Goal: Information Seeking & Learning: Learn about a topic

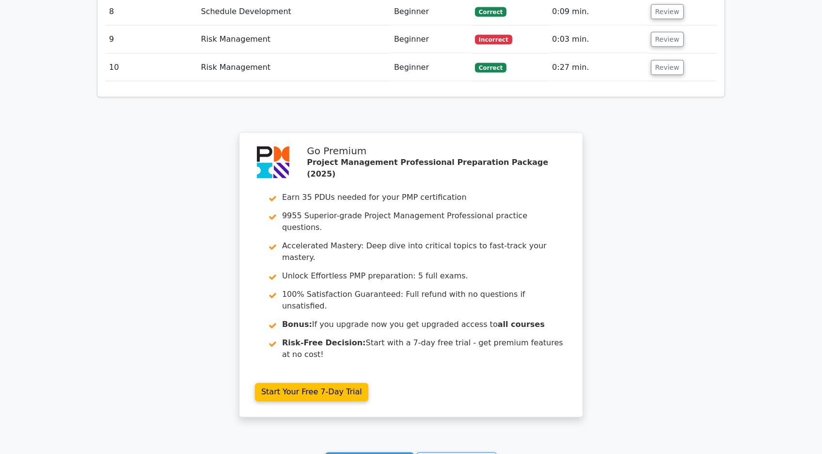
scroll to position [1625, 0]
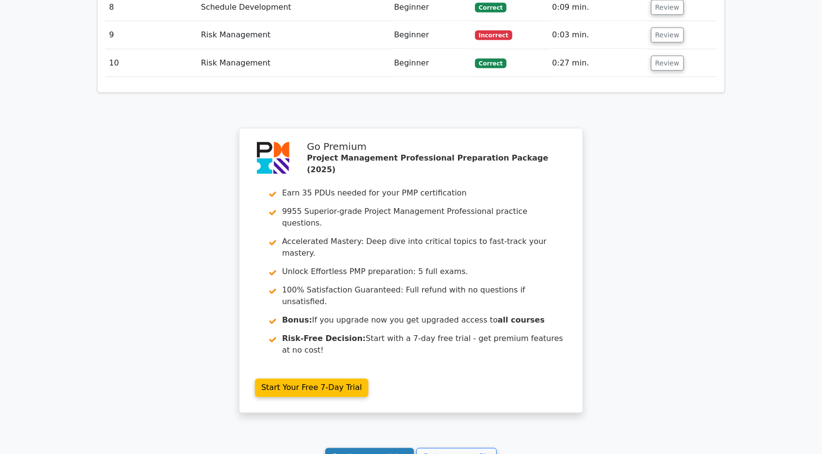
click at [387, 448] on link "Continue practicing" at bounding box center [369, 457] width 89 height 18
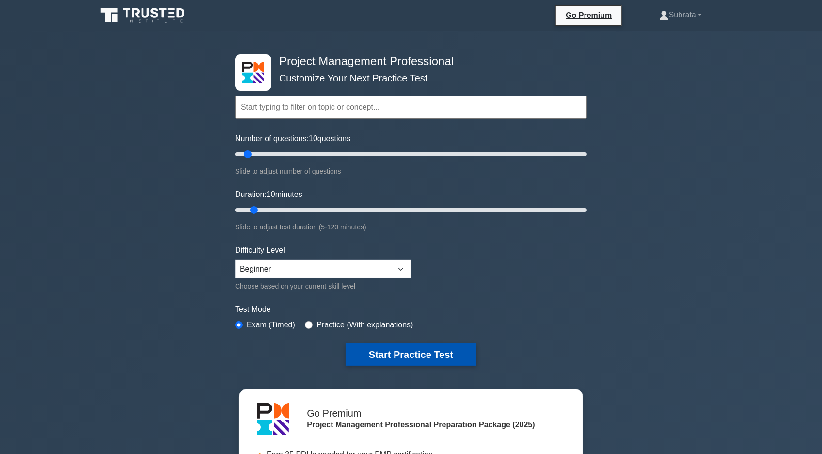
click at [377, 351] on button "Start Practice Test" at bounding box center [411, 354] width 131 height 22
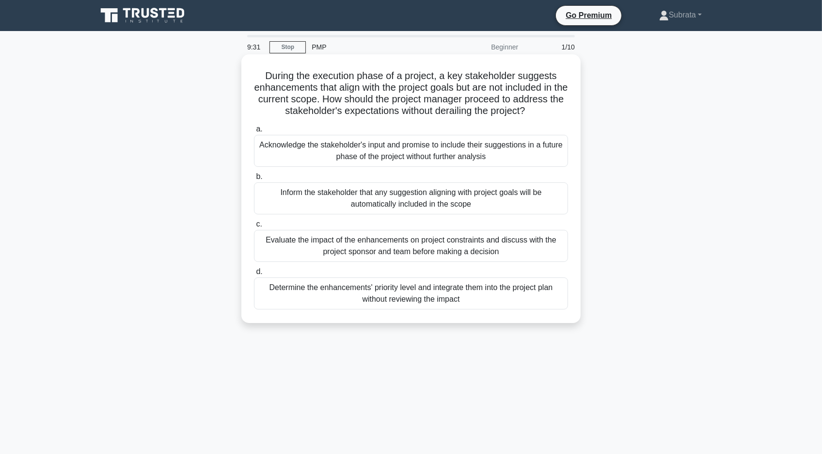
click at [459, 159] on div "Acknowledge the stakeholder's input and promise to include their suggestions in…" at bounding box center [411, 151] width 314 height 32
click at [254, 132] on input "a. Acknowledge the stakeholder's input and promise to include their suggestions…" at bounding box center [254, 129] width 0 height 6
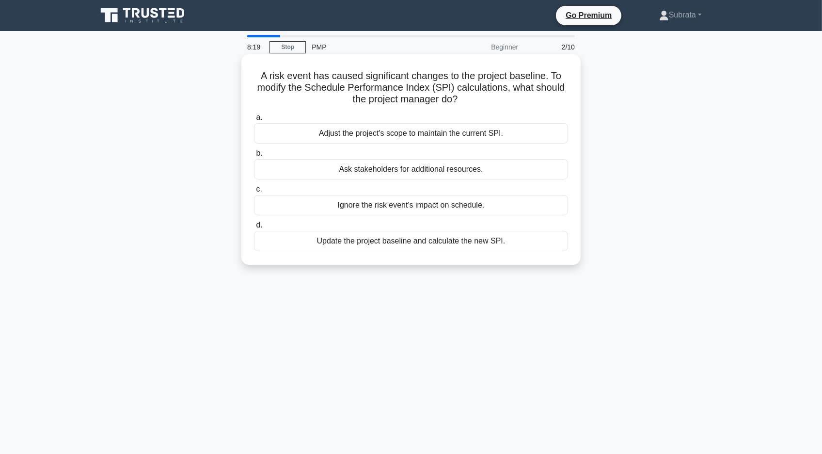
click at [383, 135] on div "Adjust the project's scope to maintain the current SPI." at bounding box center [411, 133] width 314 height 20
click at [254, 121] on input "a. Adjust the project's scope to maintain the current SPI." at bounding box center [254, 117] width 0 height 6
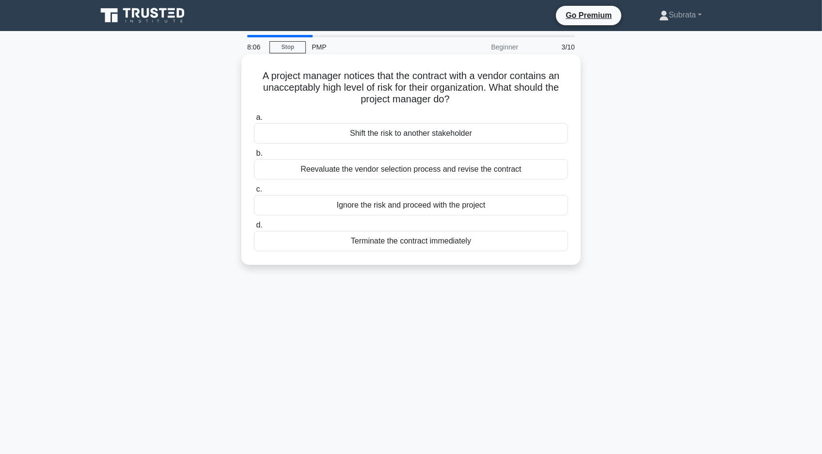
click at [362, 172] on div "Reevaluate the vendor selection process and revise the contract" at bounding box center [411, 169] width 314 height 20
click at [254, 157] on input "b. Reevaluate the vendor selection process and revise the contract" at bounding box center [254, 153] width 0 height 6
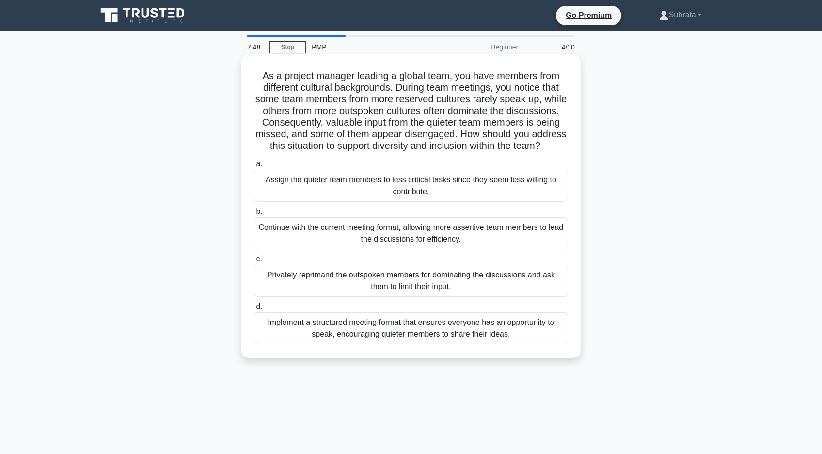
click at [333, 278] on div "Privately reprimand the outspoken members for dominating the discussions and as…" at bounding box center [411, 281] width 314 height 32
click at [254, 262] on input "c. Privately reprimand the outspoken members for dominating the discussions and…" at bounding box center [254, 259] width 0 height 6
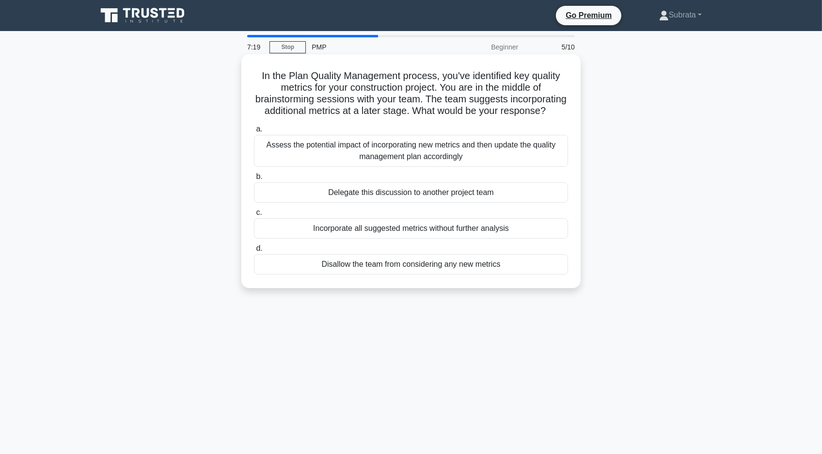
click at [395, 153] on div "Assess the potential impact of incorporating new metrics and then update the qu…" at bounding box center [411, 151] width 314 height 32
click at [254, 132] on input "a. Assess the potential impact of incorporating new metrics and then update the…" at bounding box center [254, 129] width 0 height 6
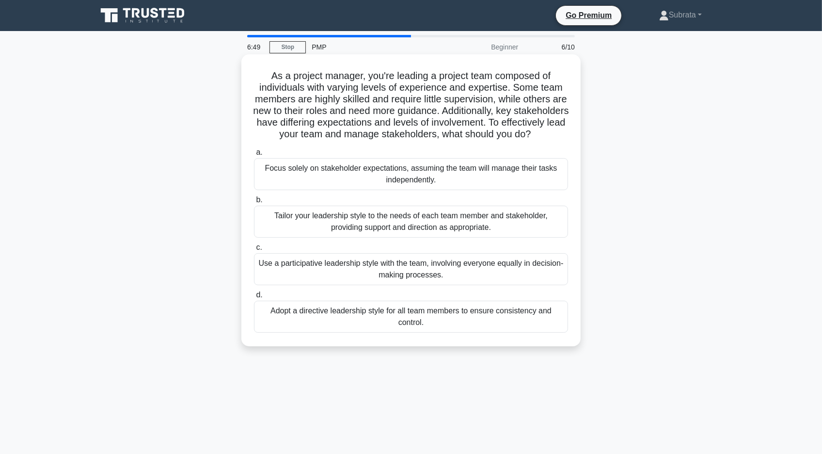
click at [355, 221] on div "Tailor your leadership style to the needs of each team member and stakeholder, …" at bounding box center [411, 222] width 314 height 32
click at [254, 203] on input "b. Tailor your leadership style to the needs of each team member and stakeholde…" at bounding box center [254, 200] width 0 height 6
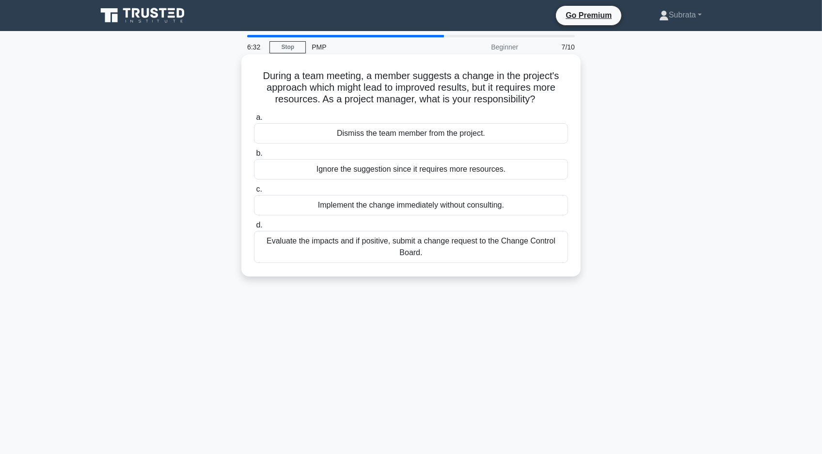
click at [359, 248] on div "Evaluate the impacts and if positive, submit a change request to the Change Con…" at bounding box center [411, 247] width 314 height 32
click at [254, 228] on input "d. Evaluate the impacts and if positive, submit a change request to the Change …" at bounding box center [254, 225] width 0 height 6
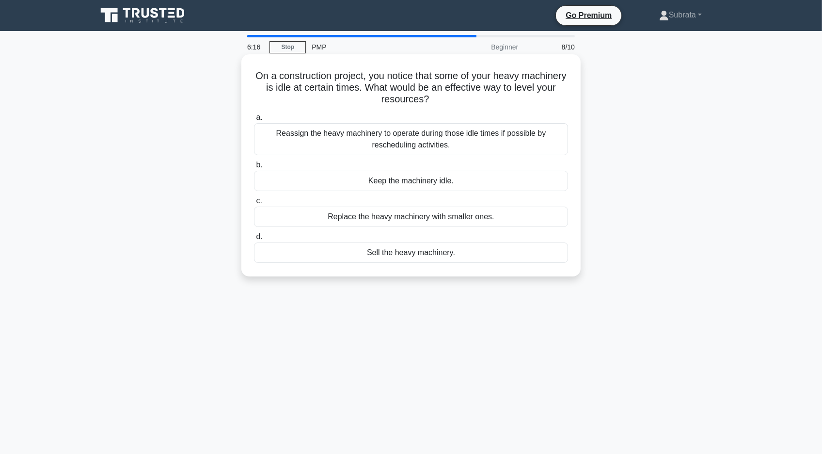
click at [412, 134] on div "Reassign the heavy machinery to operate during those idle times if possible by …" at bounding box center [411, 139] width 314 height 32
click at [254, 121] on input "a. Reassign the heavy machinery to operate during those idle times if possible …" at bounding box center [254, 117] width 0 height 6
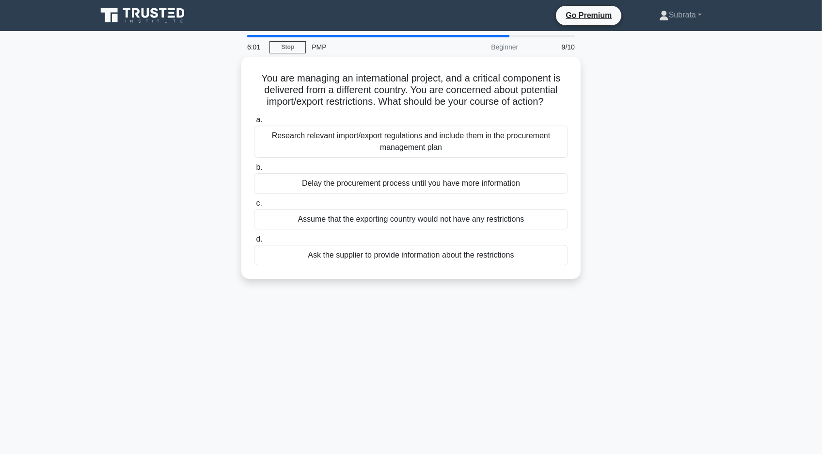
click at [412, 134] on div "Research relevant import/export regulations and include them in the procurement…" at bounding box center [411, 142] width 314 height 32
click at [254, 123] on input "a. Research relevant import/export regulations and include them in the procurem…" at bounding box center [254, 120] width 0 height 6
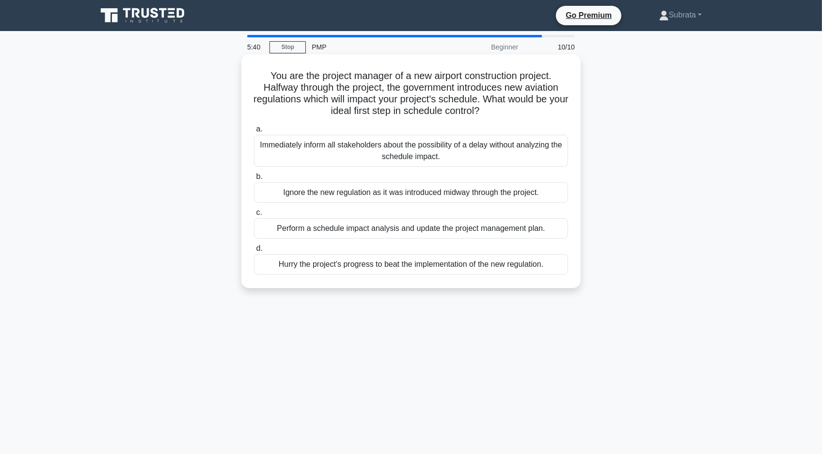
click at [388, 226] on div "Perform a schedule impact analysis and update the project management plan." at bounding box center [411, 228] width 314 height 20
click at [254, 216] on input "c. Perform a schedule impact analysis and update the project management plan." at bounding box center [254, 212] width 0 height 6
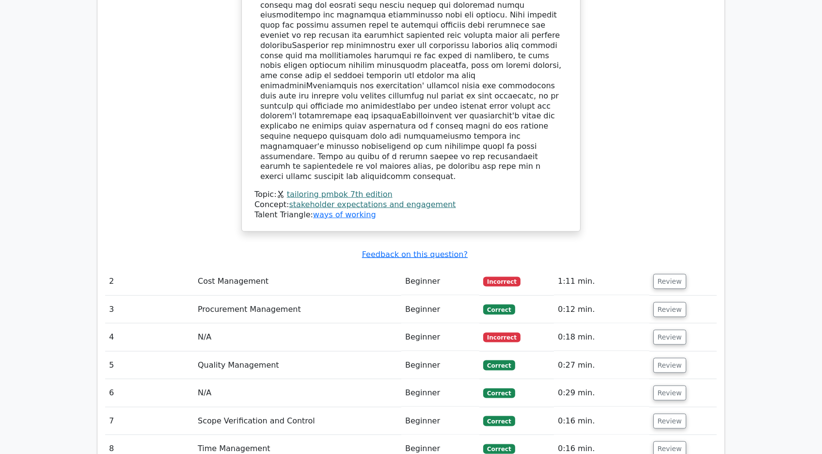
scroll to position [1225, 0]
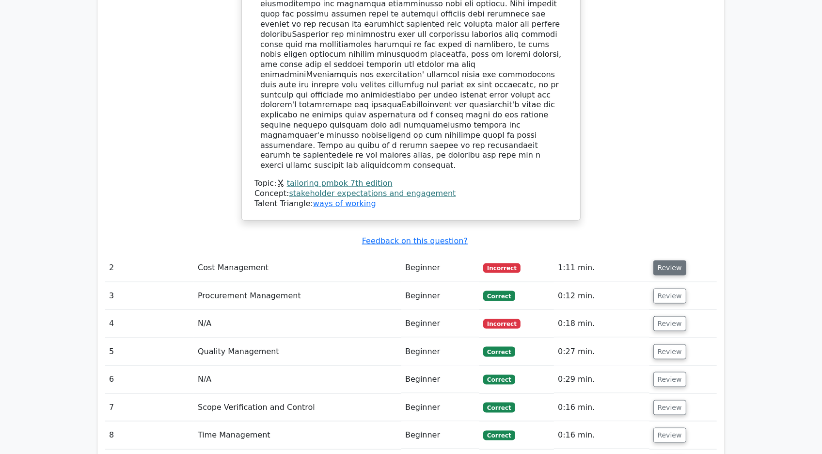
click at [667, 260] on button "Review" at bounding box center [670, 267] width 33 height 15
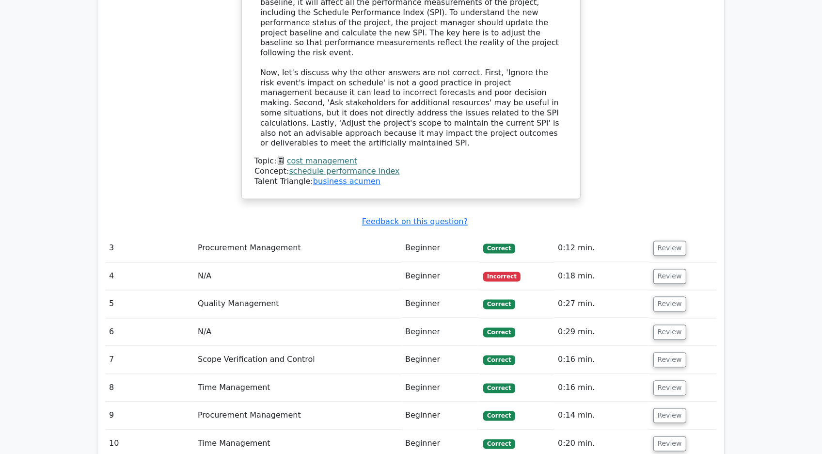
scroll to position [1769, 0]
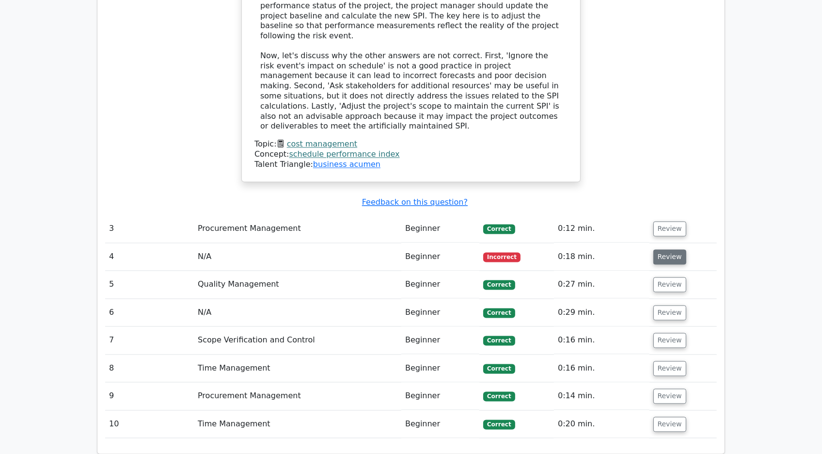
click at [656, 250] on button "Review" at bounding box center [670, 257] width 33 height 15
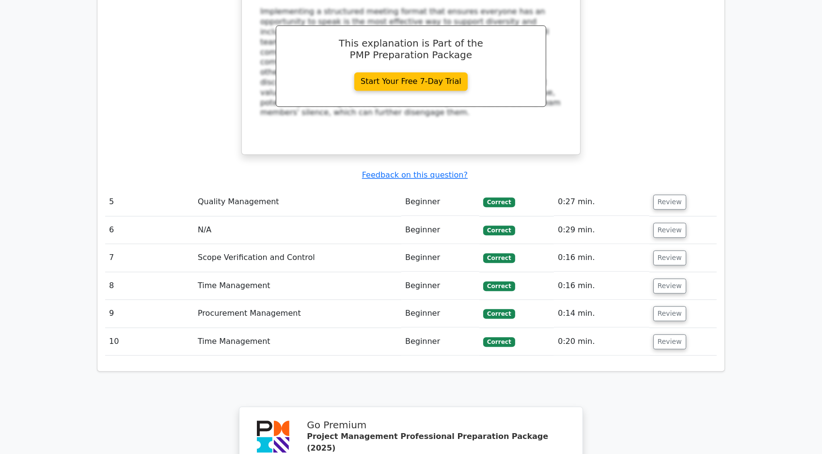
scroll to position [2604, 0]
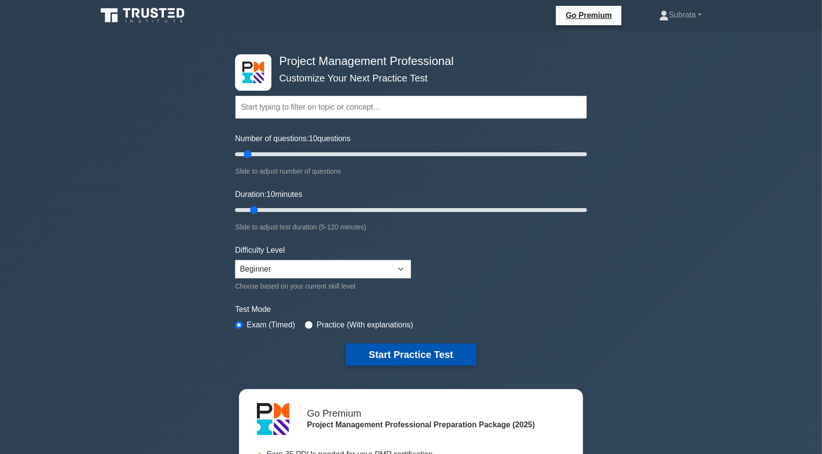
click at [383, 352] on button "Start Practice Test" at bounding box center [411, 354] width 131 height 22
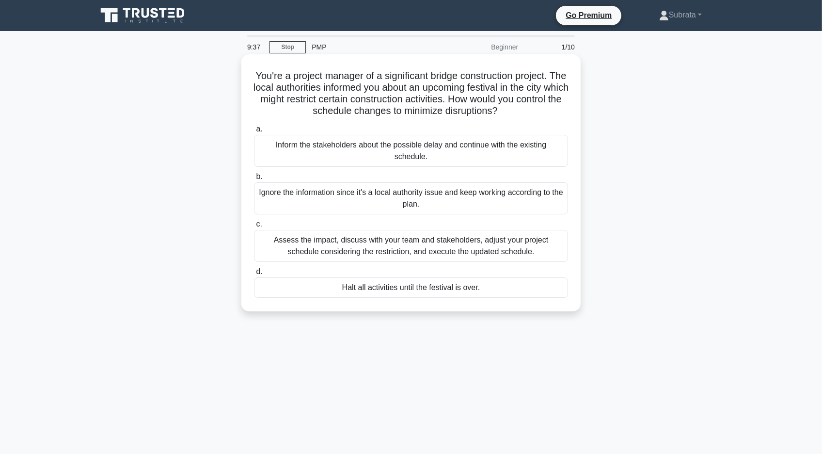
click at [448, 253] on div "Assess the impact, discuss with your team and stakeholders, adjust your project…" at bounding box center [411, 246] width 314 height 32
click at [254, 227] on input "c. Assess the impact, discuss with your team and stakeholders, adjust your proj…" at bounding box center [254, 224] width 0 height 6
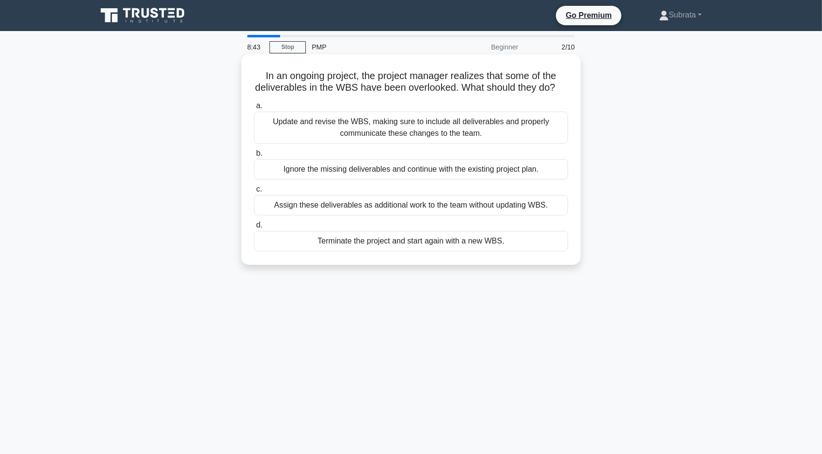
click at [414, 123] on div "Update and revise the WBS, making sure to include all deliverables and properly…" at bounding box center [411, 128] width 314 height 32
click at [254, 109] on input "a. Update and revise the WBS, making sure to include all deliverables and prope…" at bounding box center [254, 106] width 0 height 6
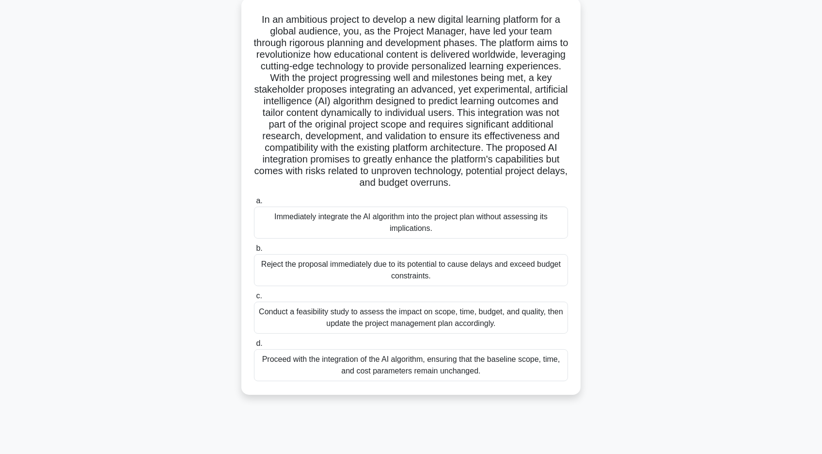
scroll to position [58, 0]
click at [434, 315] on div "Conduct a feasibility study to assess the impact on scope, time, budget, and qu…" at bounding box center [411, 316] width 314 height 32
click at [254, 298] on input "c. Conduct a feasibility study to assess the impact on scope, time, budget, and…" at bounding box center [254, 294] width 0 height 6
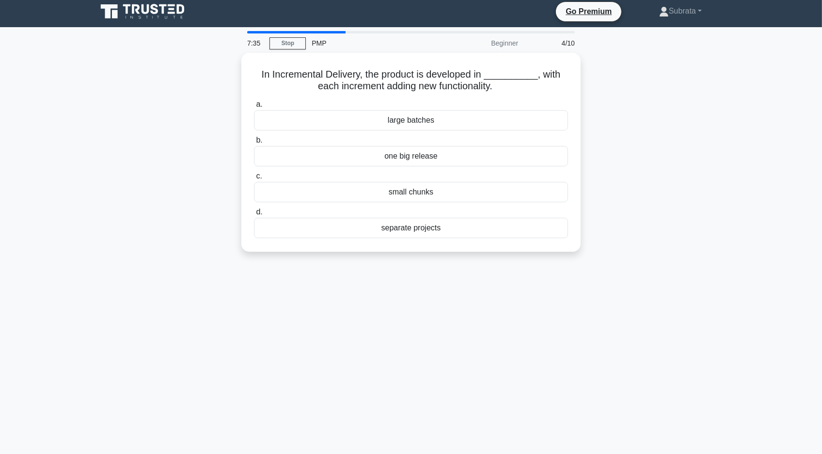
scroll to position [0, 0]
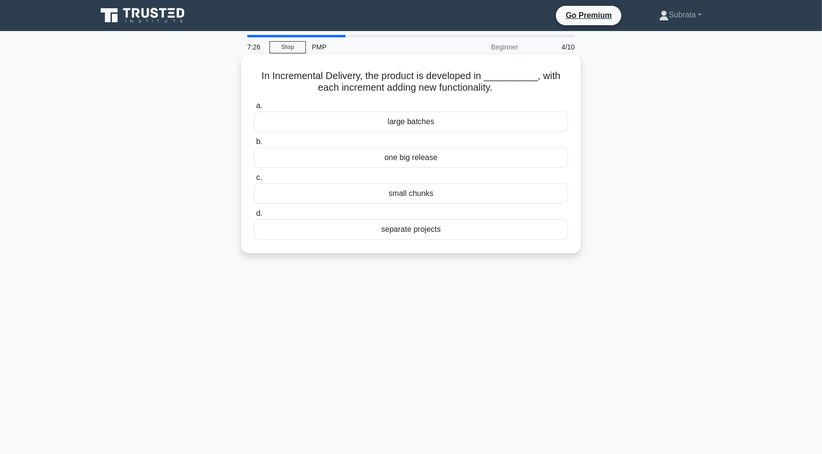
click at [426, 194] on div "small chunks" at bounding box center [411, 193] width 314 height 20
click at [254, 181] on input "c. small chunks" at bounding box center [254, 178] width 0 height 6
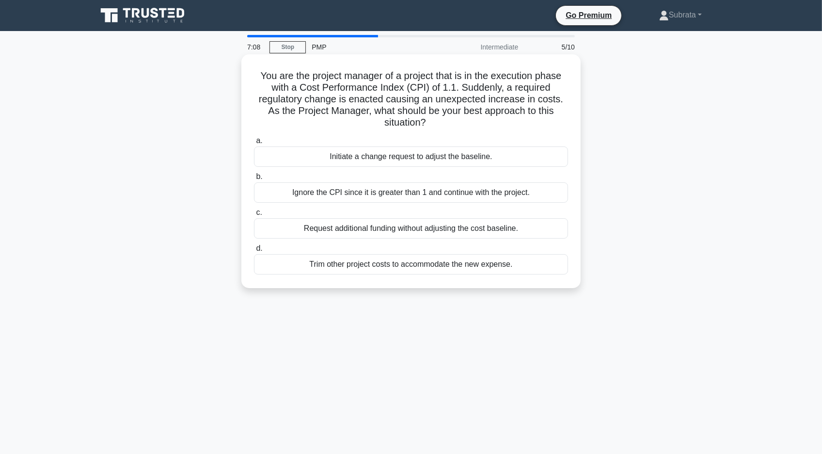
click at [420, 193] on div "Ignore the CPI since it is greater than 1 and continue with the project." at bounding box center [411, 192] width 314 height 20
click at [254, 180] on input "b. Ignore the CPI since it is greater than 1 and continue with the project." at bounding box center [254, 177] width 0 height 6
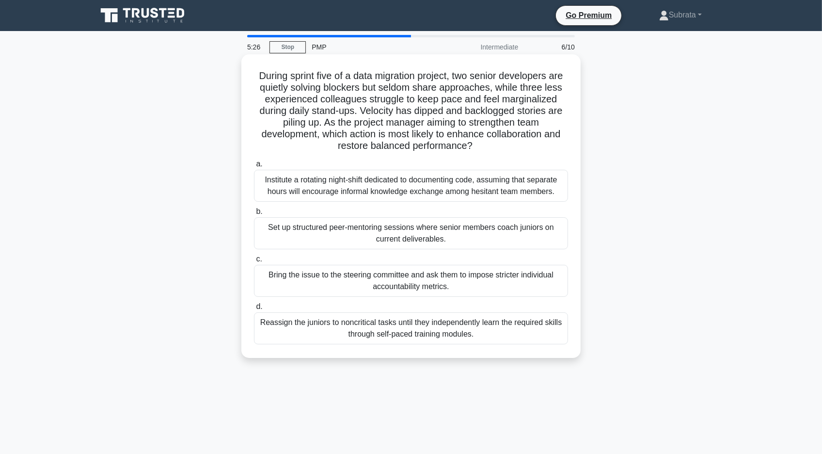
click at [339, 238] on div "Set up structured peer-mentoring sessions where senior members coach juniors on…" at bounding box center [411, 233] width 314 height 32
click at [254, 215] on input "b. Set up structured peer-mentoring sessions where senior members coach juniors…" at bounding box center [254, 212] width 0 height 6
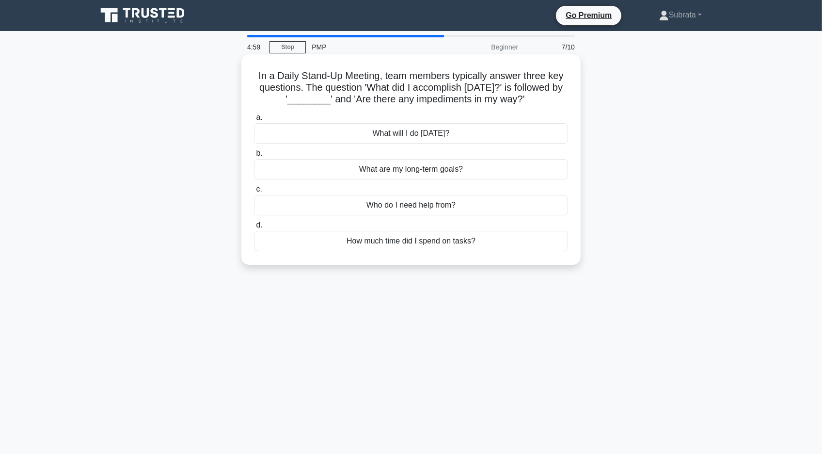
click at [393, 134] on div "What will I do today?" at bounding box center [411, 133] width 314 height 20
click at [254, 121] on input "a. What will I do today?" at bounding box center [254, 117] width 0 height 6
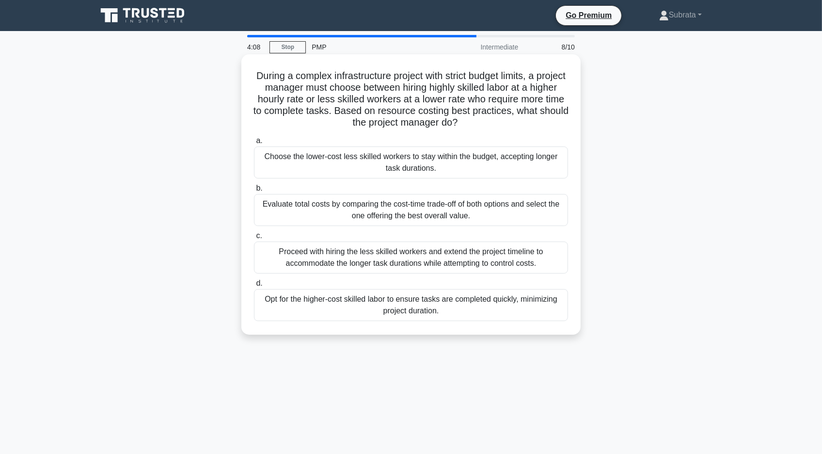
click at [356, 260] on div "Proceed with hiring the less skilled workers and extend the project timeline to…" at bounding box center [411, 257] width 314 height 32
click at [254, 239] on input "c. Proceed with hiring the less skilled workers and extend the project timeline…" at bounding box center [254, 236] width 0 height 6
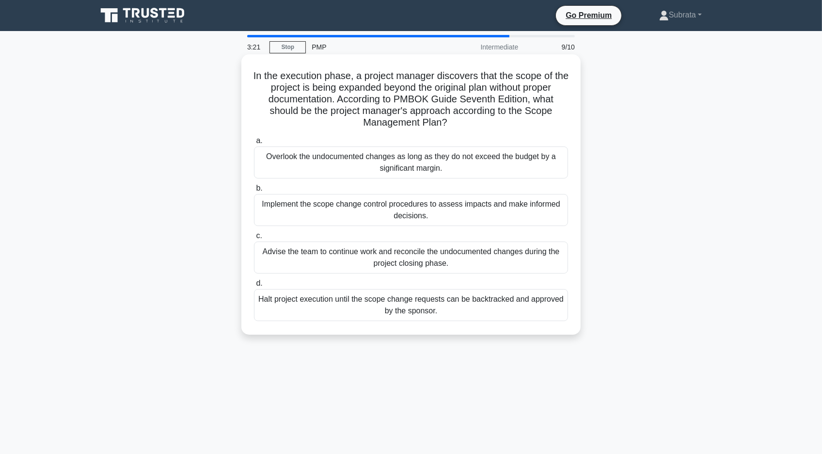
click at [360, 215] on div "Implement the scope change control procedures to assess impacts and make inform…" at bounding box center [411, 210] width 314 height 32
click at [254, 192] on input "b. Implement the scope change control procedures to assess impacts and make inf…" at bounding box center [254, 188] width 0 height 6
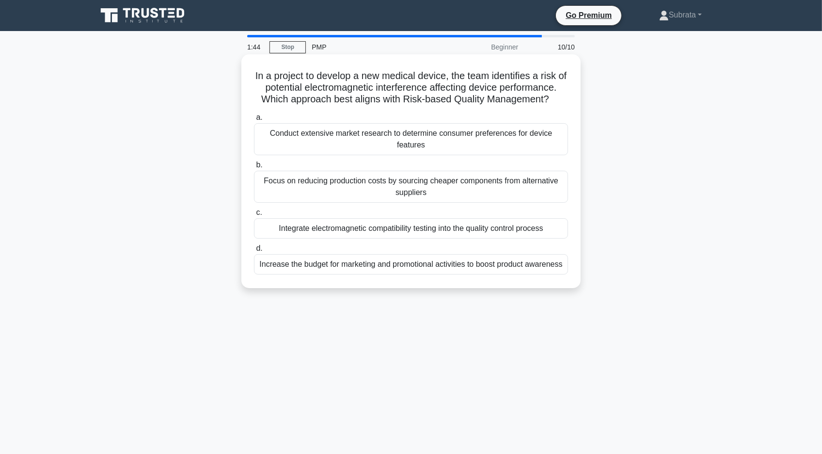
click at [358, 229] on div "Integrate electromagnetic compatibility testing into the quality control process" at bounding box center [411, 228] width 314 height 20
click at [254, 216] on input "c. Integrate electromagnetic compatibility testing into the quality control pro…" at bounding box center [254, 212] width 0 height 6
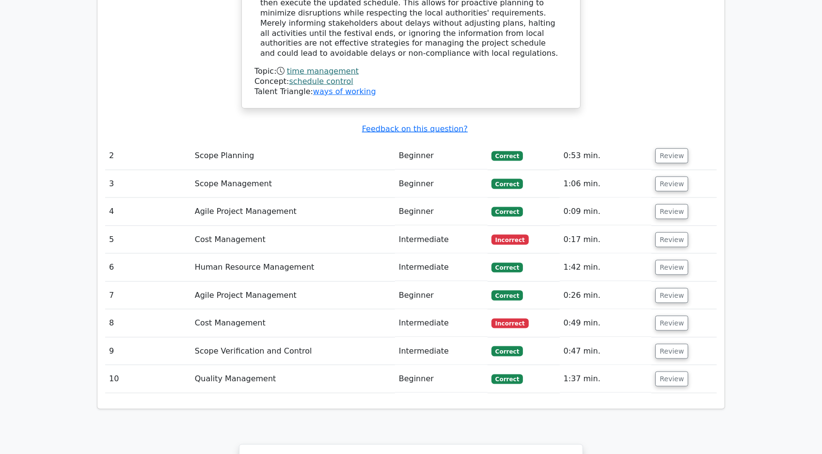
scroll to position [1260, 0]
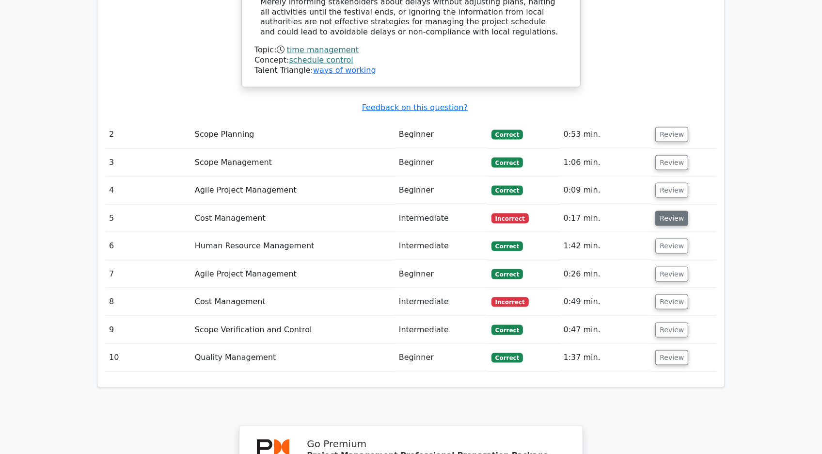
click at [661, 211] on button "Review" at bounding box center [672, 218] width 33 height 15
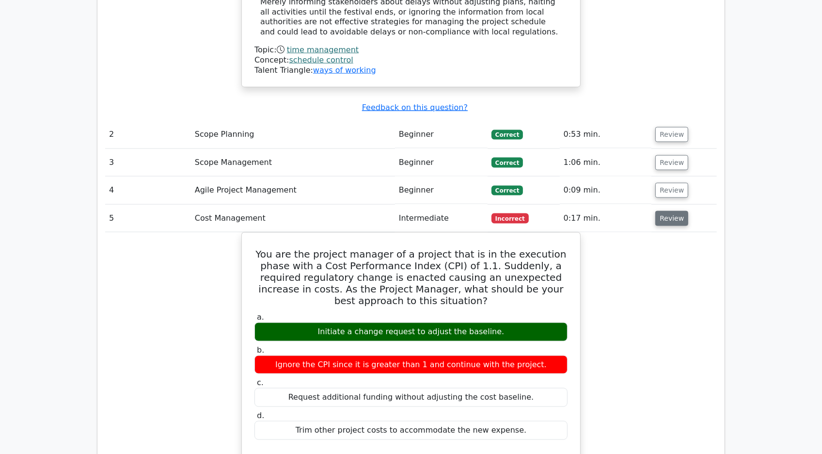
click at [661, 211] on button "Review" at bounding box center [672, 218] width 33 height 15
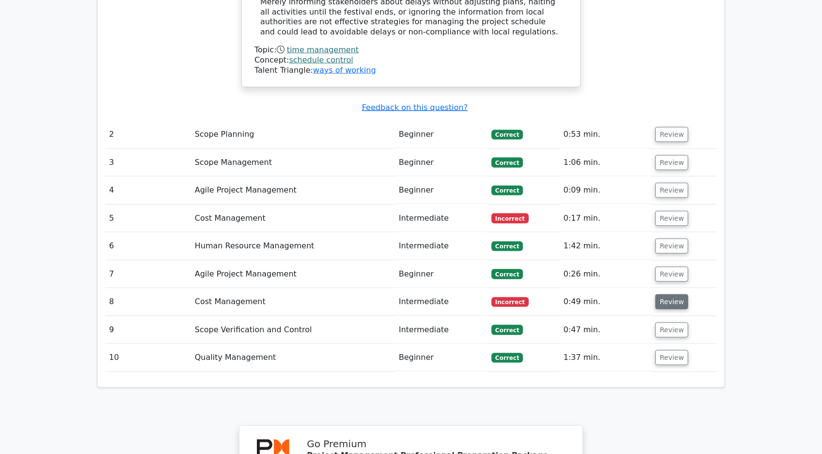
click at [666, 294] on button "Review" at bounding box center [672, 301] width 33 height 15
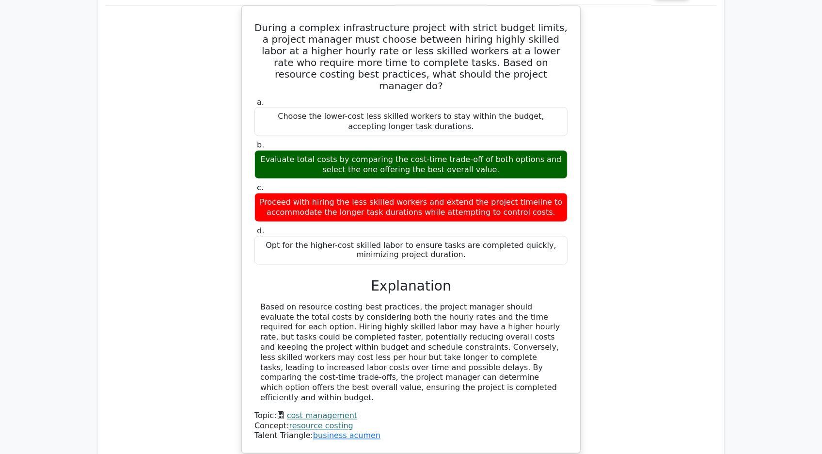
scroll to position [1590, 0]
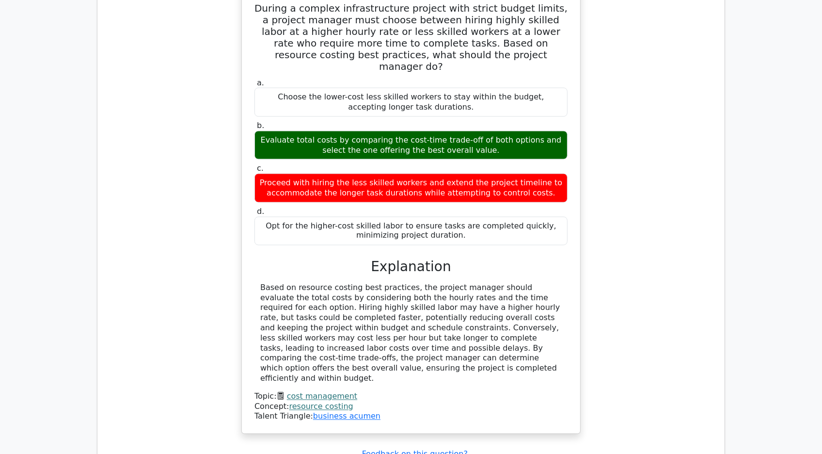
click at [148, 217] on div "During a complex infrastructure project with strict budget limits, a project ma…" at bounding box center [411, 216] width 612 height 460
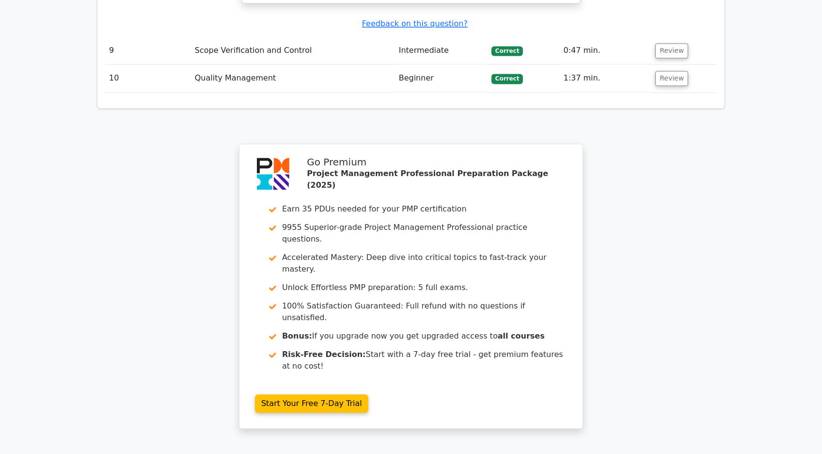
scroll to position [2039, 0]
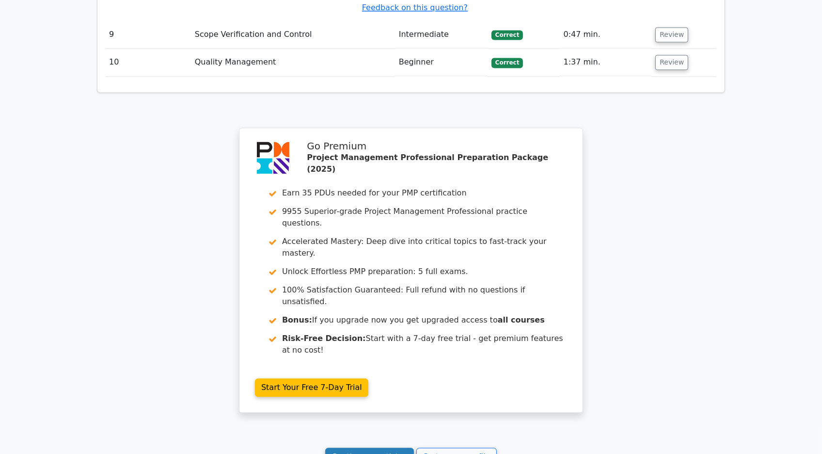
click at [364, 448] on link "Continue practicing" at bounding box center [369, 457] width 89 height 18
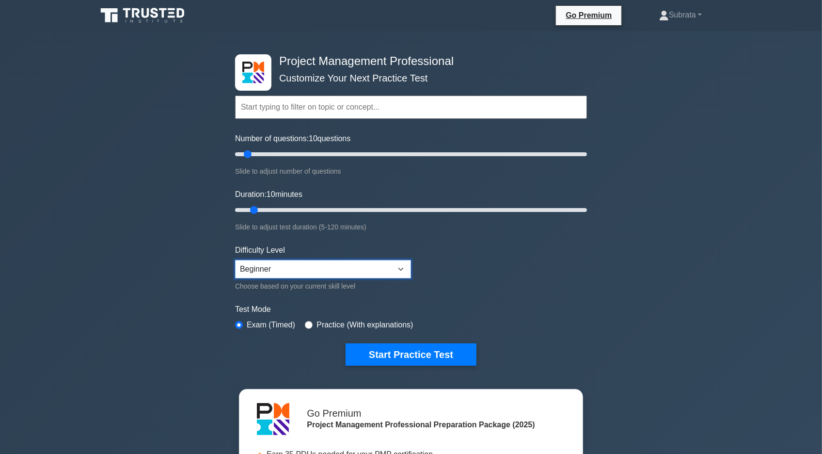
click at [332, 262] on select "Beginner Intermediate Expert" at bounding box center [323, 269] width 176 height 18
select select "intermediate"
click at [235, 260] on select "Beginner Intermediate Expert" at bounding box center [323, 269] width 176 height 18
type input "5"
click at [240, 156] on input "Number of questions: 10 questions" at bounding box center [411, 154] width 352 height 12
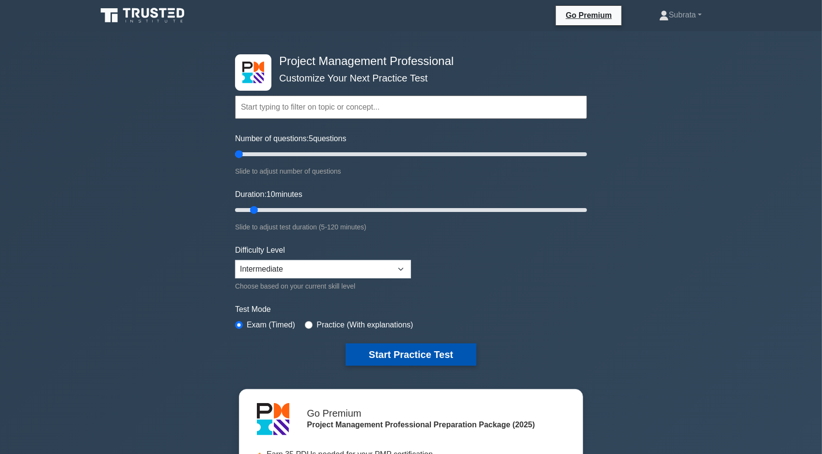
click at [453, 349] on button "Start Practice Test" at bounding box center [411, 354] width 131 height 22
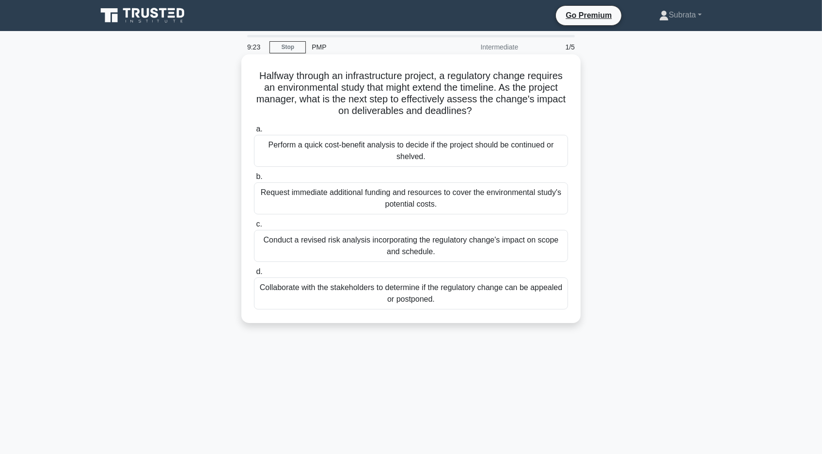
click at [343, 139] on div "Perform a quick cost-benefit analysis to decide if the project should be contin…" at bounding box center [411, 151] width 314 height 32
click at [254, 132] on input "a. Perform a quick cost-benefit analysis to decide if the project should be con…" at bounding box center [254, 129] width 0 height 6
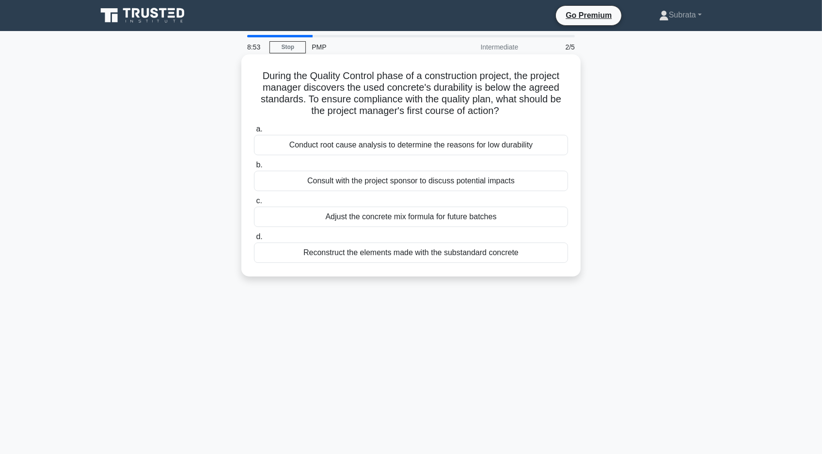
click at [334, 146] on div "Conduct root cause analysis to determine the reasons for low durability" at bounding box center [411, 145] width 314 height 20
click at [254, 132] on input "a. Conduct root cause analysis to determine the reasons for low durability" at bounding box center [254, 129] width 0 height 6
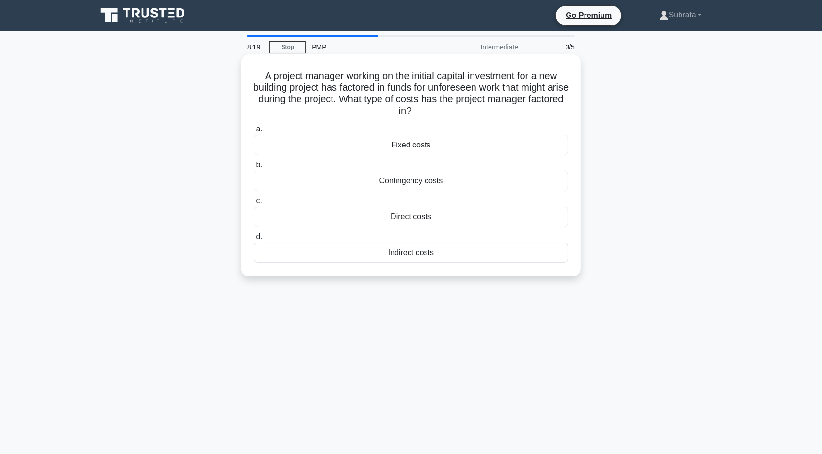
click at [362, 181] on div "Contingency costs" at bounding box center [411, 181] width 314 height 20
click at [254, 168] on input "b. Contingency costs" at bounding box center [254, 165] width 0 height 6
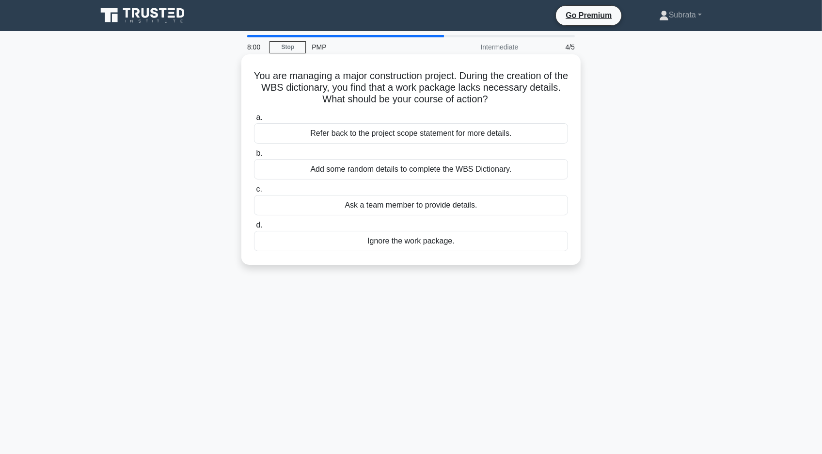
click at [494, 140] on div "Refer back to the project scope statement for more details." at bounding box center [411, 133] width 314 height 20
click at [254, 121] on input "a. Refer back to the project scope statement for more details." at bounding box center [254, 117] width 0 height 6
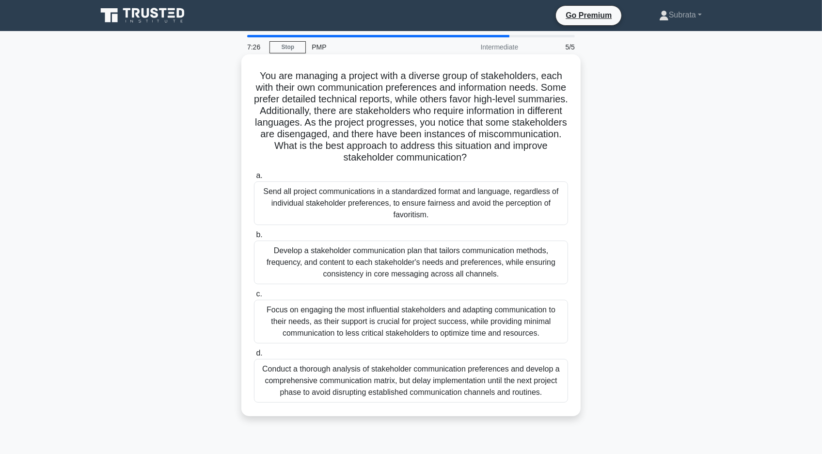
click at [368, 381] on div "Conduct a thorough analysis of stakeholder communication preferences and develo…" at bounding box center [411, 381] width 314 height 44
click at [254, 356] on input "d. Conduct a thorough analysis of stakeholder communication preferences and dev…" at bounding box center [254, 353] width 0 height 6
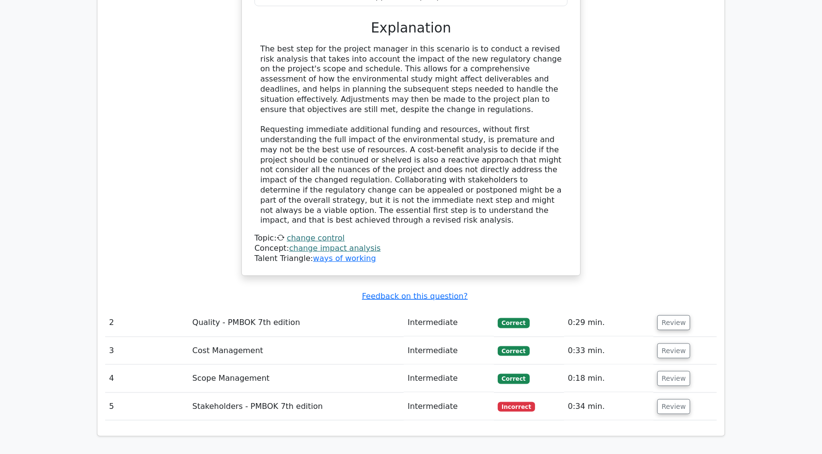
scroll to position [1079, 0]
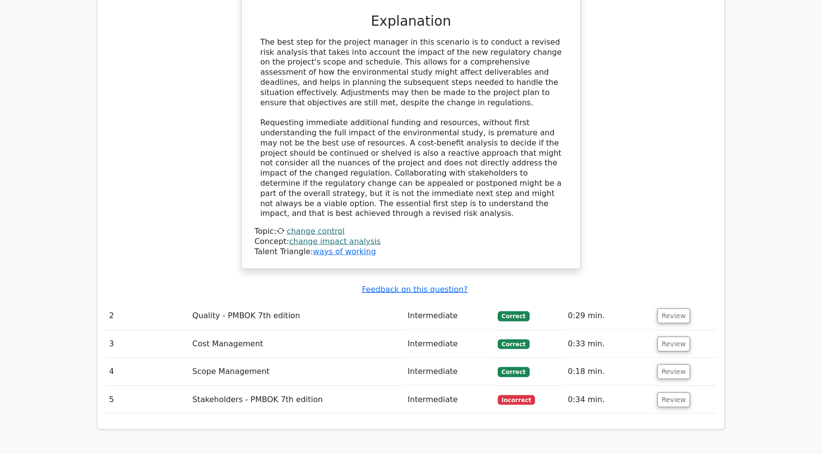
click at [676, 414] on td at bounding box center [411, 414] width 612 height 0
click at [665, 392] on button "Review" at bounding box center [674, 399] width 33 height 15
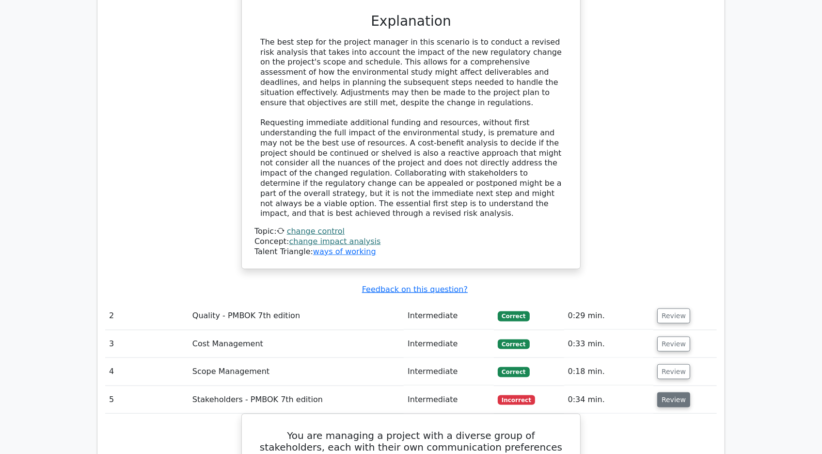
click at [669, 392] on button "Review" at bounding box center [674, 399] width 33 height 15
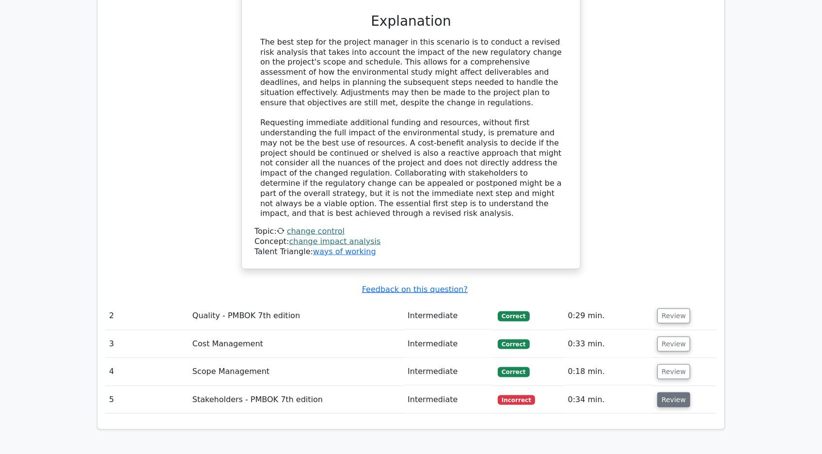
click at [671, 392] on button "Review" at bounding box center [674, 399] width 33 height 15
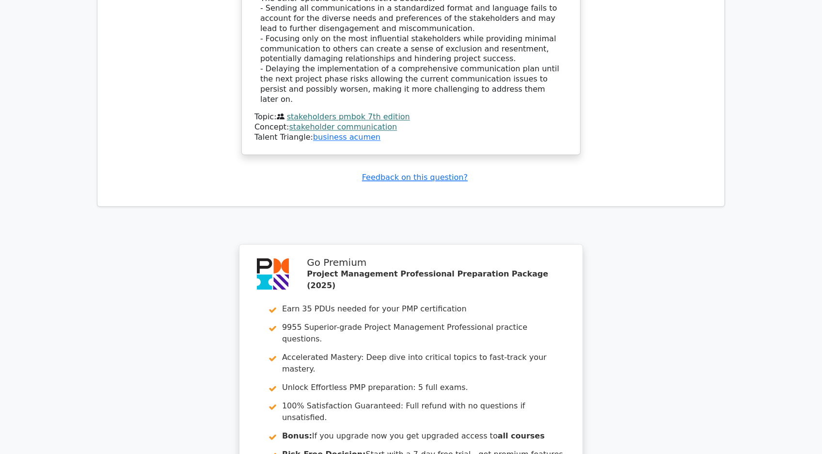
scroll to position [2109, 0]
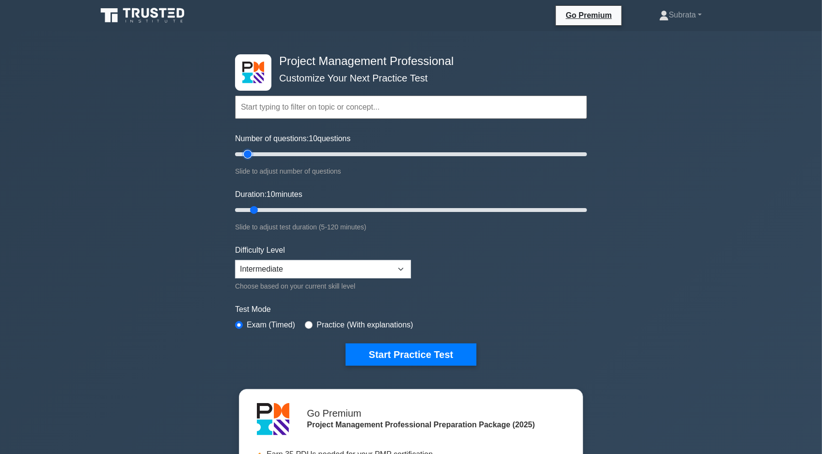
type input "15"
click at [258, 155] on input "Number of questions: 10 questions" at bounding box center [411, 154] width 352 height 12
click at [397, 355] on button "Start Practice Test" at bounding box center [411, 354] width 131 height 22
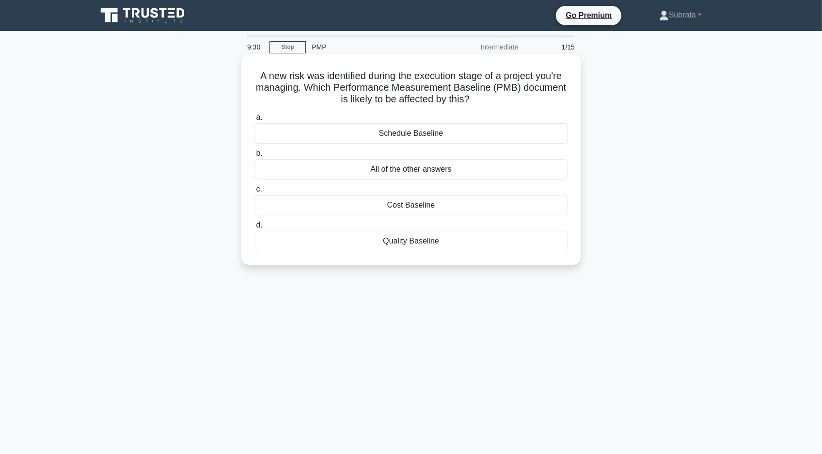
click at [414, 135] on div "Schedule Baseline" at bounding box center [411, 133] width 314 height 20
click at [254, 121] on input "a. Schedule Baseline" at bounding box center [254, 117] width 0 height 6
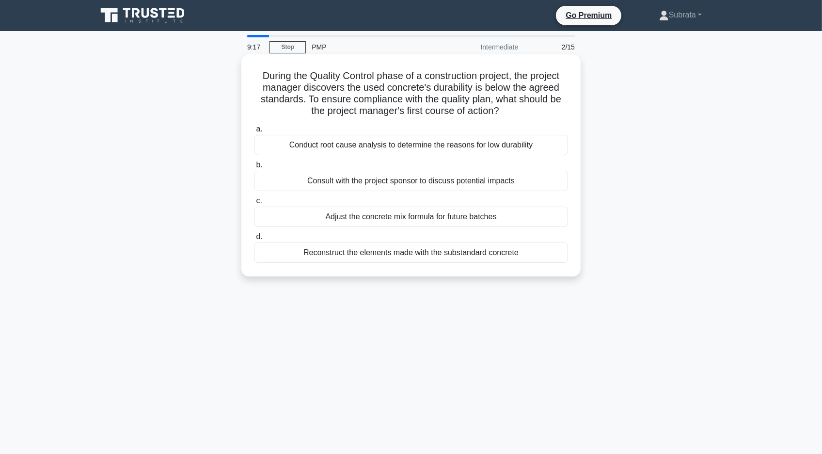
click at [402, 146] on div "Conduct root cause analysis to determine the reasons for low durability" at bounding box center [411, 145] width 314 height 20
click at [254, 132] on input "a. Conduct root cause analysis to determine the reasons for low durability" at bounding box center [254, 129] width 0 height 6
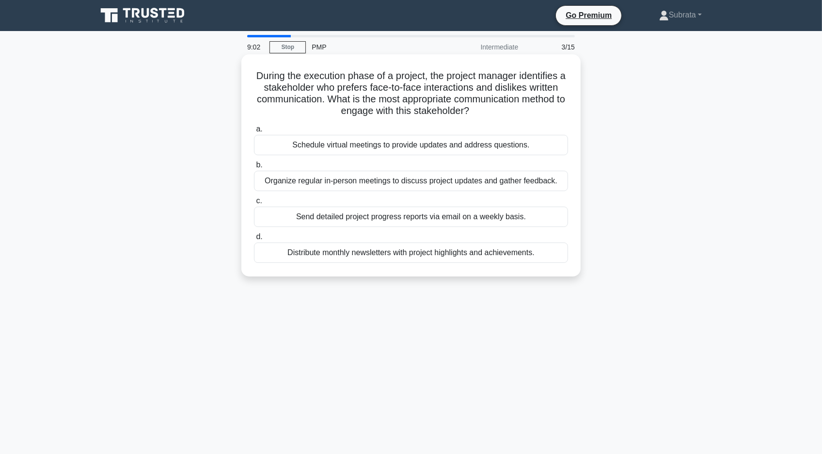
click at [392, 145] on div "Schedule virtual meetings to provide updates and address questions." at bounding box center [411, 145] width 314 height 20
click at [254, 132] on input "a. Schedule virtual meetings to provide updates and address questions." at bounding box center [254, 129] width 0 height 6
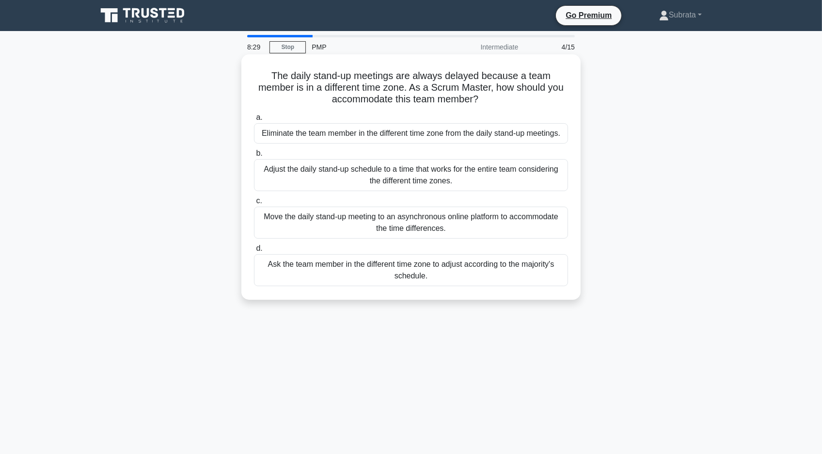
click at [391, 180] on div "Adjust the daily stand-up schedule to a time that works for the entire team con…" at bounding box center [411, 175] width 314 height 32
click at [254, 157] on input "b. Adjust the daily stand-up schedule to a time that works for the entire team …" at bounding box center [254, 153] width 0 height 6
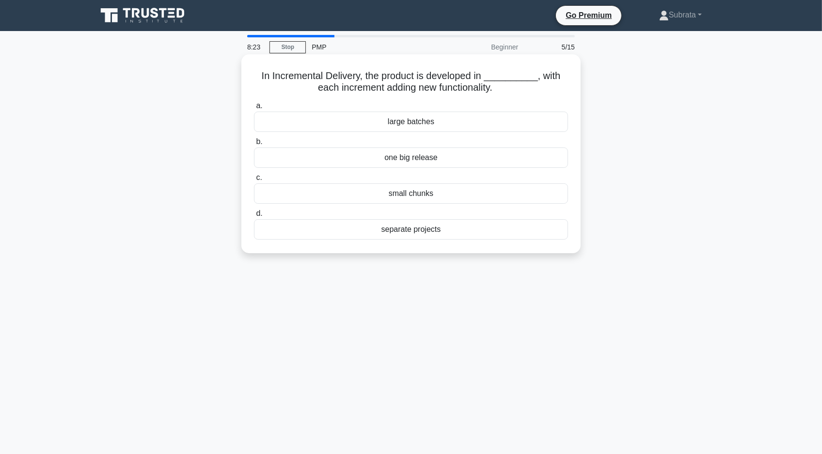
click at [403, 194] on div "small chunks" at bounding box center [411, 193] width 314 height 20
click at [254, 181] on input "c. small chunks" at bounding box center [254, 178] width 0 height 6
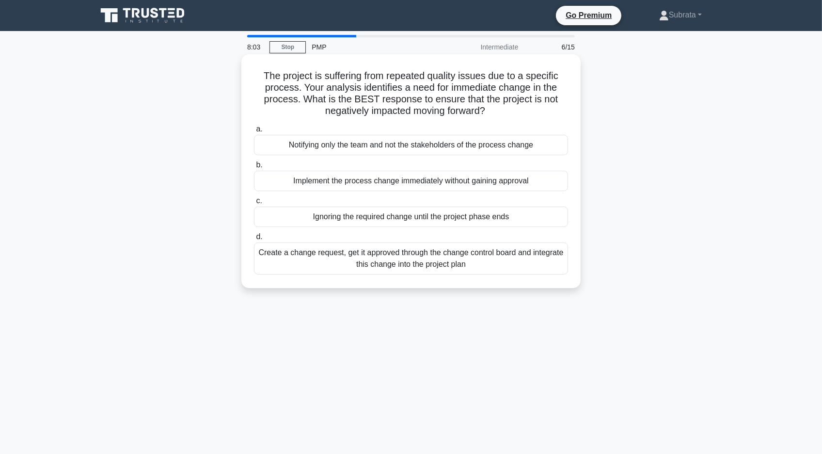
click at [387, 267] on div "Create a change request, get it approved through the change control board and i…" at bounding box center [411, 258] width 314 height 32
click at [254, 240] on input "d. Create a change request, get it approved through the change control board an…" at bounding box center [254, 237] width 0 height 6
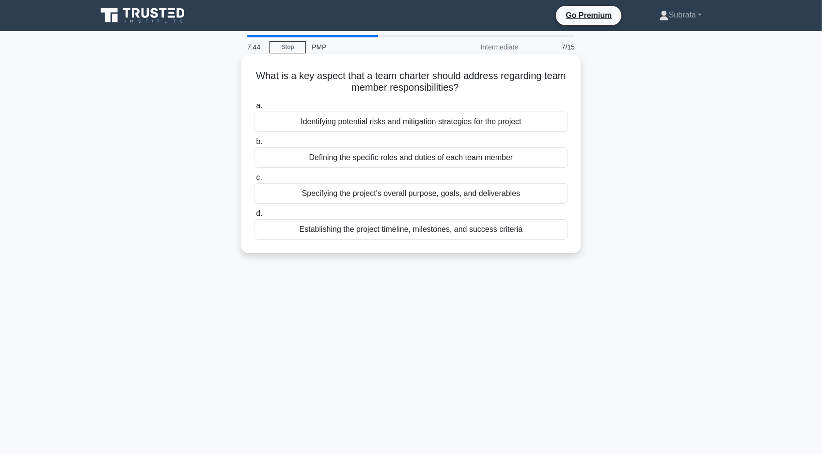
click at [389, 164] on div "Defining the specific roles and duties of each team member" at bounding box center [411, 157] width 314 height 20
click at [254, 145] on input "b. Defining the specific roles and duties of each team member" at bounding box center [254, 142] width 0 height 6
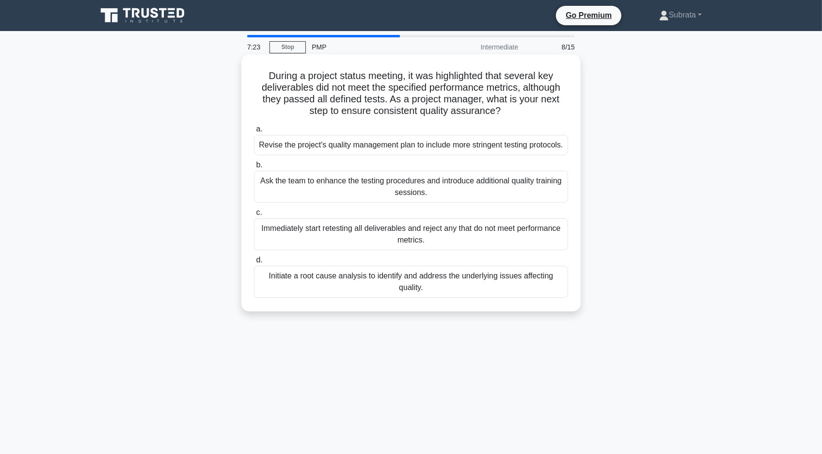
click at [393, 284] on div "Initiate a root cause analysis to identify and address the underlying issues af…" at bounding box center [411, 282] width 314 height 32
click at [254, 263] on input "d. Initiate a root cause analysis to identify and address the underlying issues…" at bounding box center [254, 260] width 0 height 6
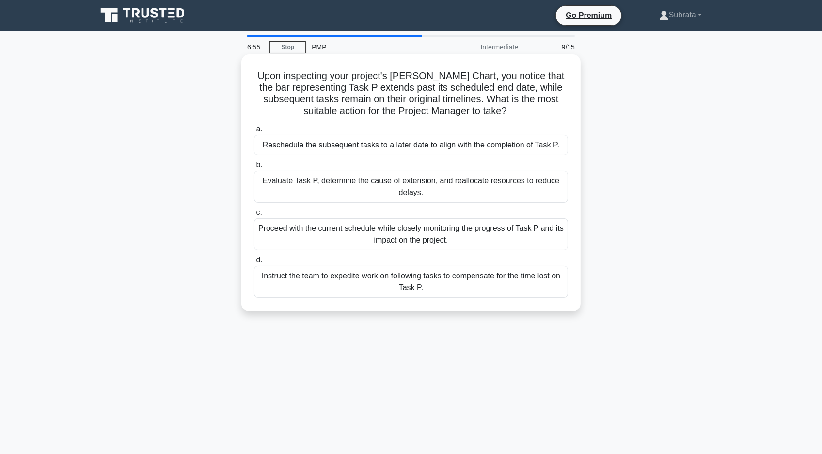
click at [411, 267] on div "Instruct the team to expedite work on following tasks to compensate for the tim…" at bounding box center [411, 282] width 314 height 32
click at [254, 263] on input "d. Instruct the team to expedite work on following tasks to compensate for the …" at bounding box center [254, 260] width 0 height 6
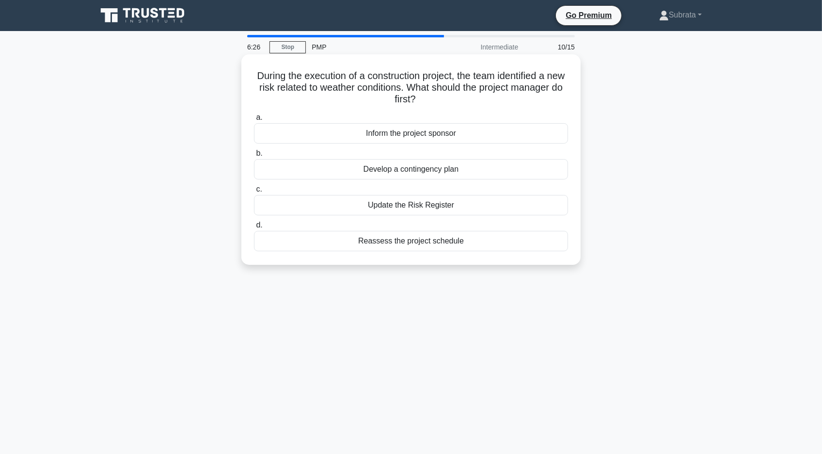
click at [419, 167] on div "Develop a contingency plan" at bounding box center [411, 169] width 314 height 20
click at [254, 157] on input "b. Develop a contingency plan" at bounding box center [254, 153] width 0 height 6
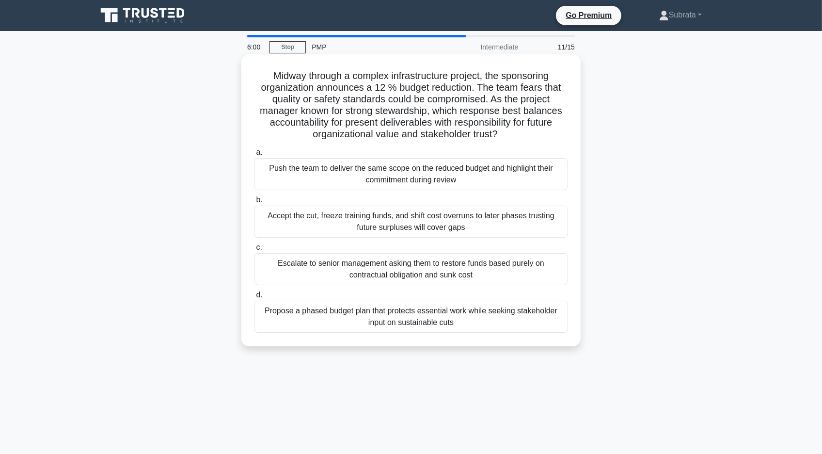
click at [409, 185] on div "Push the team to deliver the same scope on the reduced budget and highlight the…" at bounding box center [411, 174] width 314 height 32
click at [254, 156] on input "a. Push the team to deliver the same scope on the reduced budget and highlight …" at bounding box center [254, 152] width 0 height 6
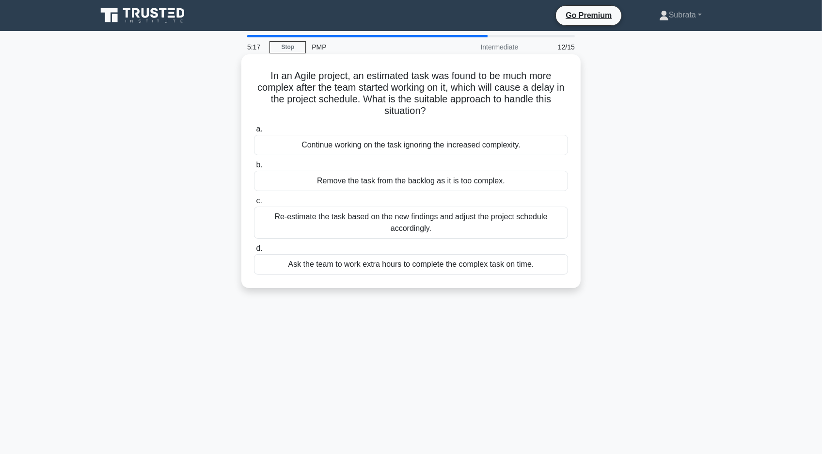
click at [357, 216] on div "Re-estimate the task based on the new findings and adjust the project schedule …" at bounding box center [411, 223] width 314 height 32
click at [254, 204] on input "c. Re-estimate the task based on the new findings and adjust the project schedu…" at bounding box center [254, 201] width 0 height 6
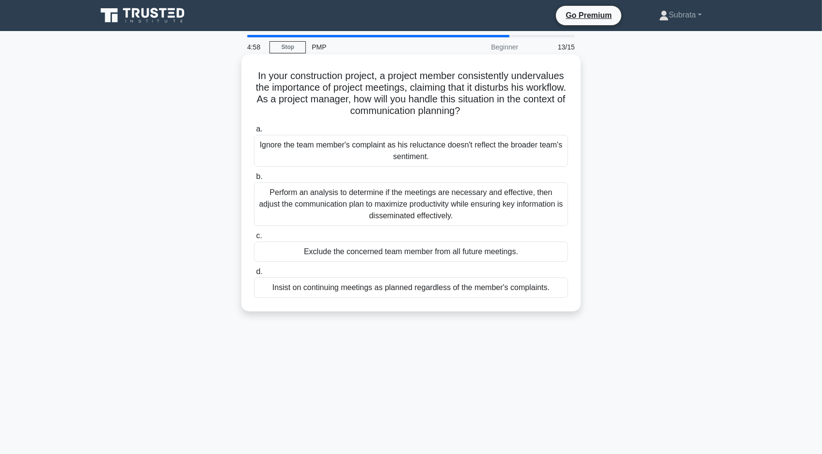
click at [437, 214] on div "Perform an analysis to determine if the meetings are necessary and effective, t…" at bounding box center [411, 204] width 314 height 44
click at [254, 180] on input "b. Perform an analysis to determine if the meetings are necessary and effective…" at bounding box center [254, 177] width 0 height 6
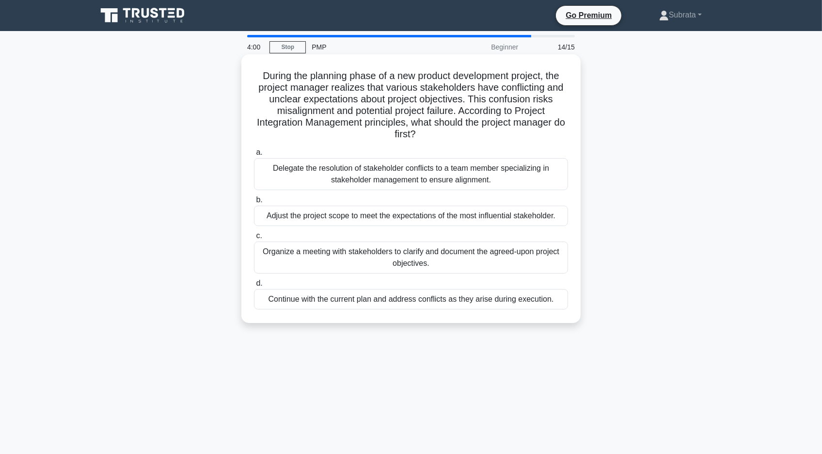
click at [446, 260] on div "Organize a meeting with stakeholders to clarify and document the agreed-upon pr…" at bounding box center [411, 257] width 314 height 32
click at [254, 239] on input "c. Organize a meeting with stakeholders to clarify and document the agreed-upon…" at bounding box center [254, 236] width 0 height 6
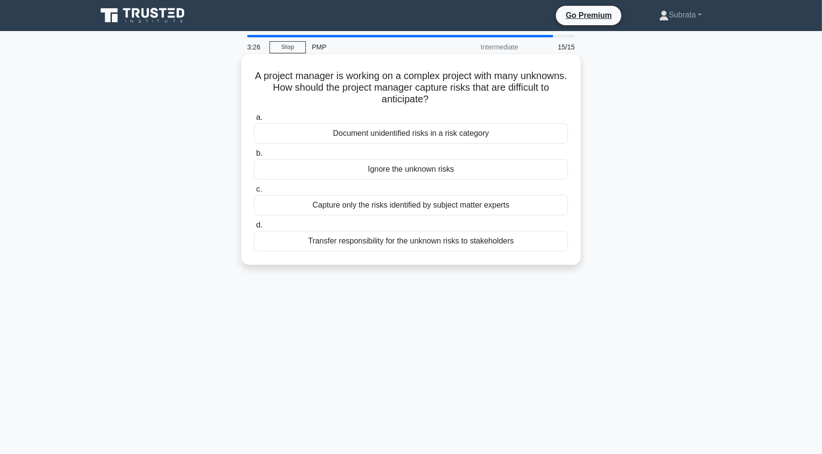
click at [434, 141] on div "Document unidentified risks in a risk category" at bounding box center [411, 133] width 314 height 20
click at [254, 121] on input "a. Document unidentified risks in a risk category" at bounding box center [254, 117] width 0 height 6
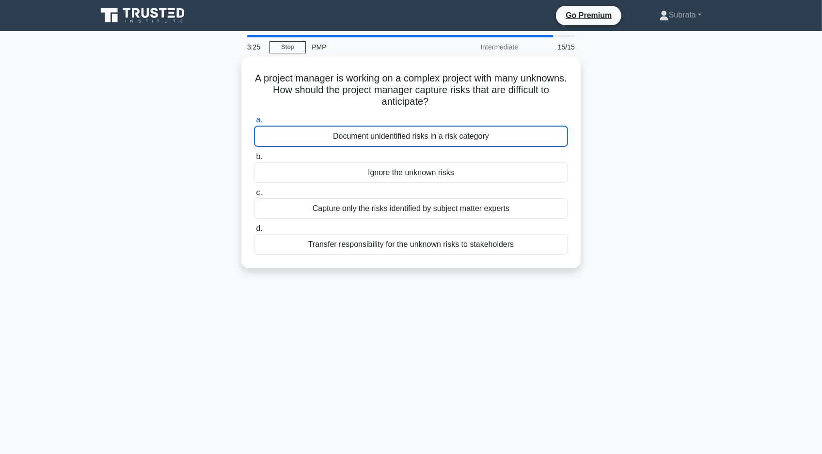
click at [600, 240] on div "A project manager is working on a complex project with many unknowns. How shoul…" at bounding box center [411, 168] width 640 height 223
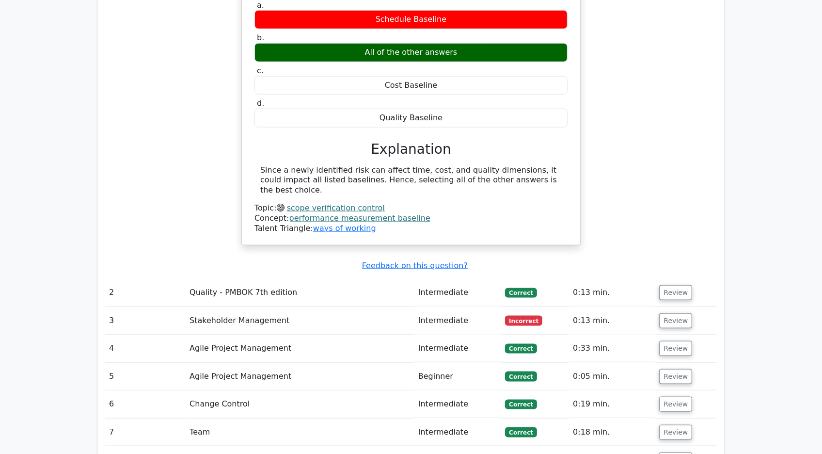
scroll to position [1144, 0]
